Goal: Task Accomplishment & Management: Manage account settings

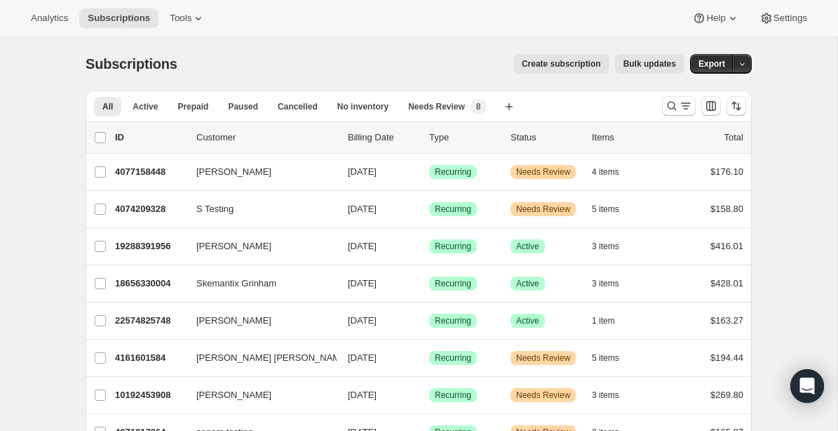
click at [380, 67] on div "Create subscription Bulk updates" at bounding box center [439, 64] width 490 height 20
click at [395, 55] on div "Create subscription Bulk updates" at bounding box center [439, 64] width 490 height 20
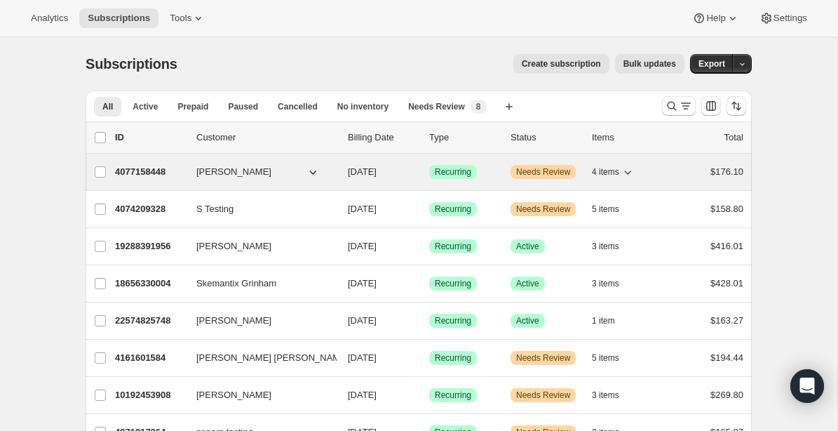
click at [149, 169] on p "4077158448" at bounding box center [150, 172] width 70 height 14
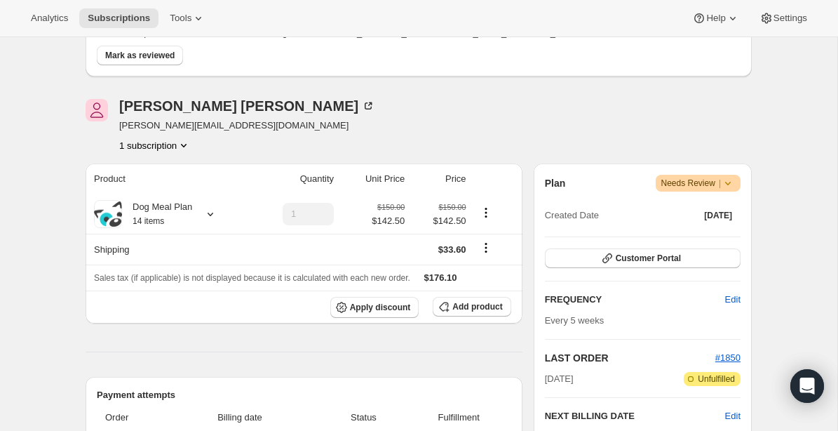
scroll to position [264, 0]
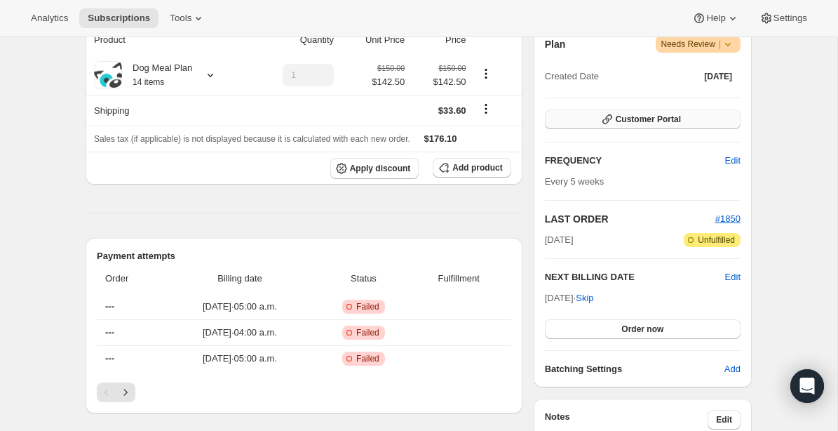
click at [610, 117] on icon "button" at bounding box center [608, 119] width 10 height 10
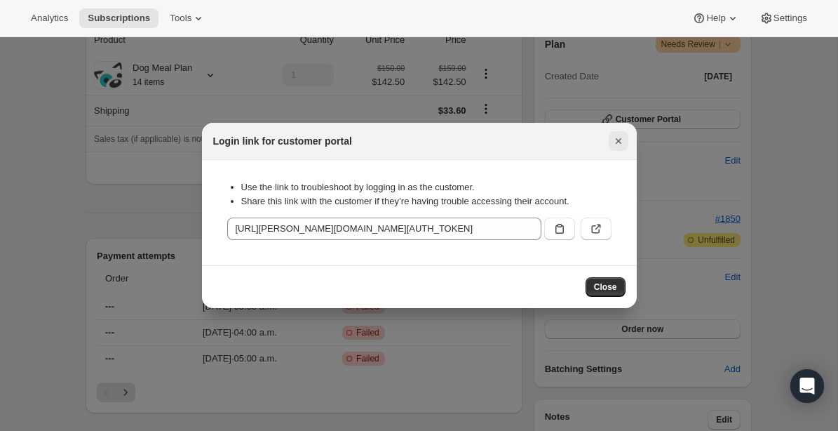
click at [617, 142] on icon "Close" at bounding box center [618, 141] width 6 height 6
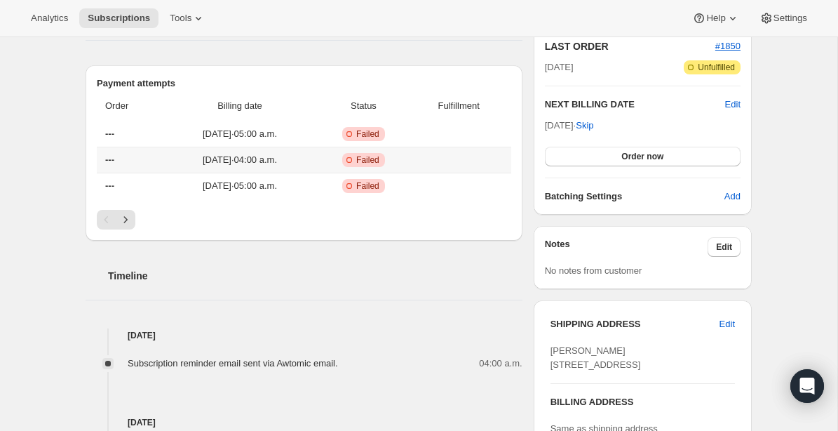
scroll to position [747, 0]
